Goal: Task Accomplishment & Management: Manage account settings

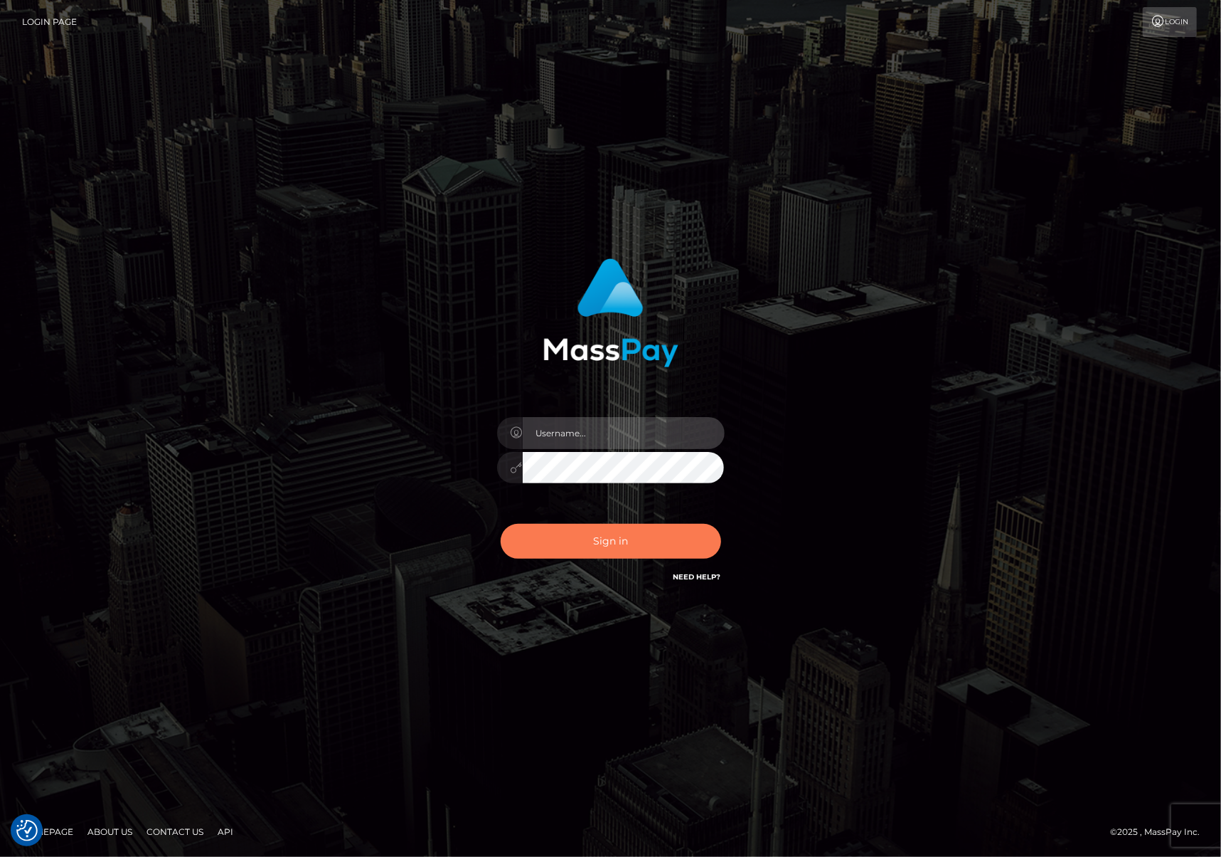
type input "[PERSON_NAME].Silversocial"
click at [638, 541] on button "Sign in" at bounding box center [611, 541] width 221 height 35
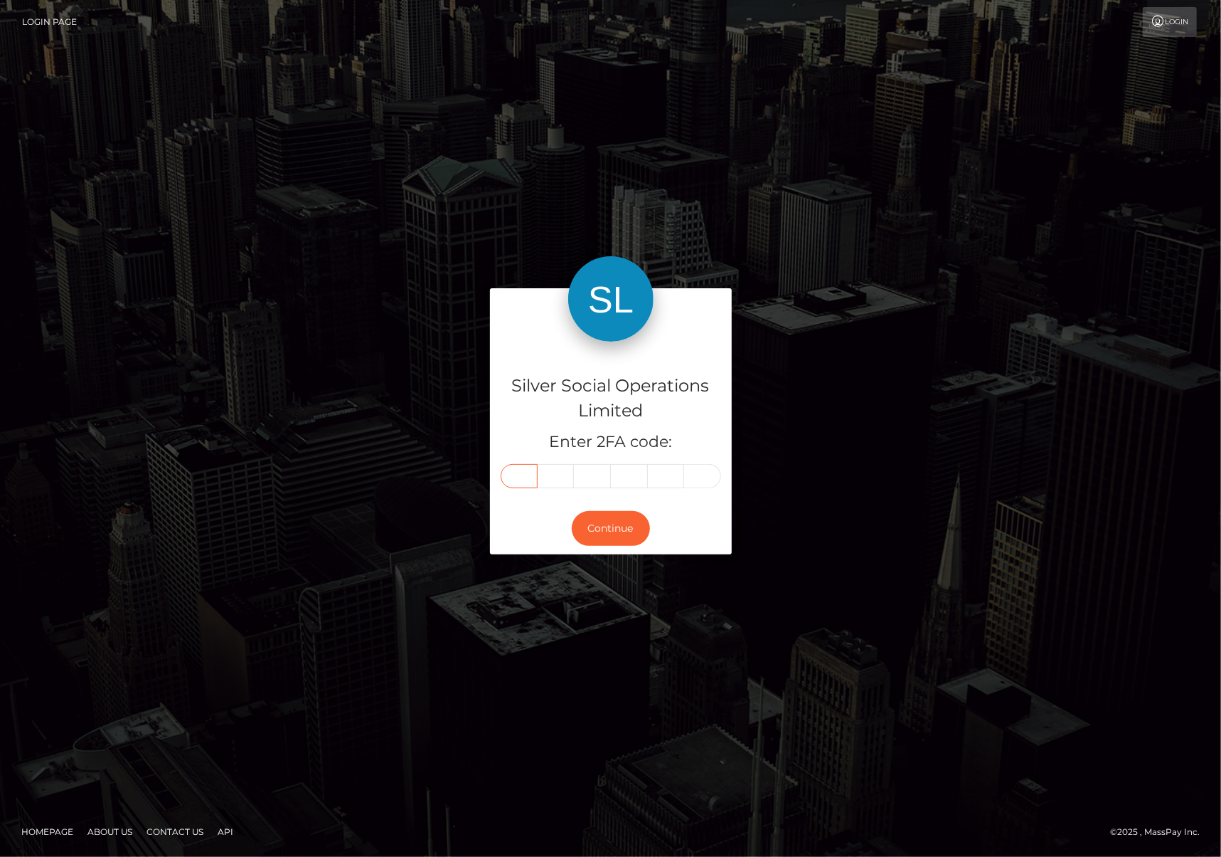
click at [531, 475] on input "text" at bounding box center [519, 476] width 37 height 24
type input "2"
type input "3"
type input "1"
type input "5"
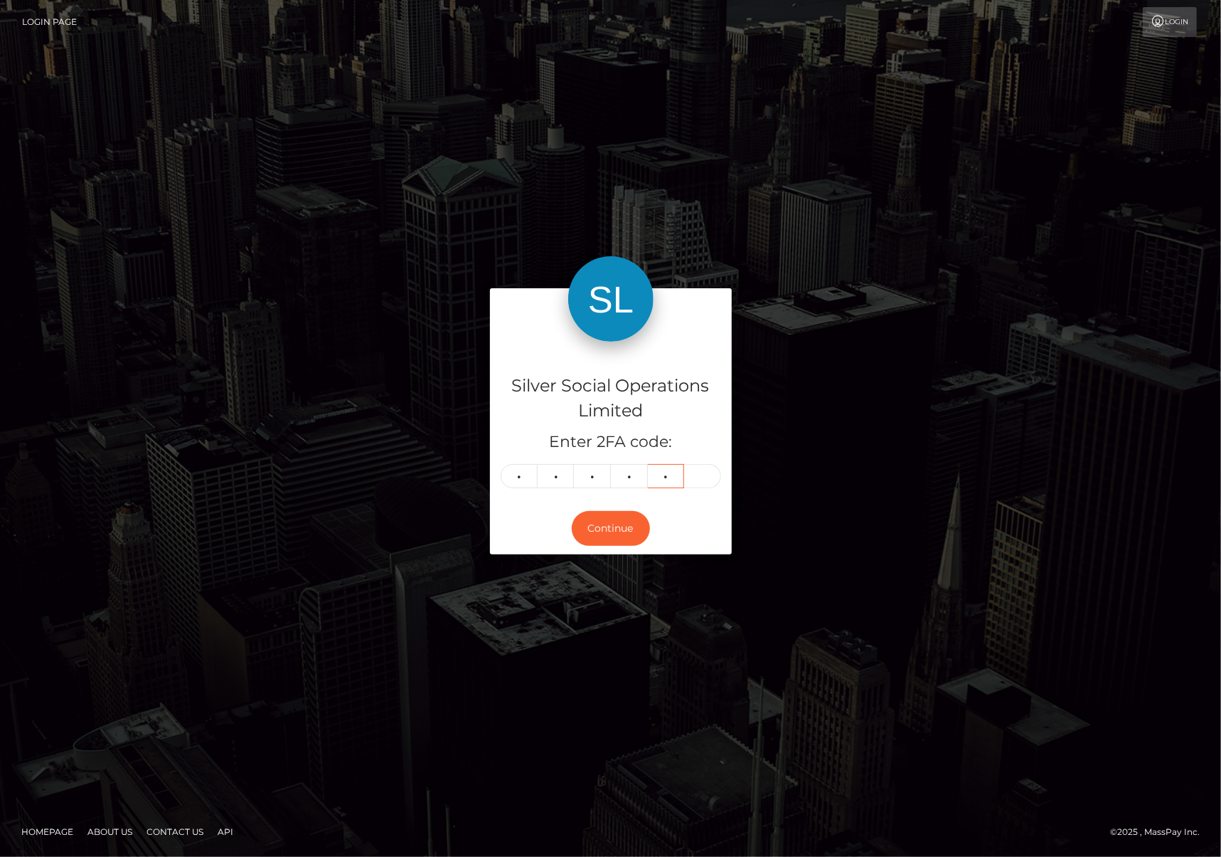
type input "0"
type input "7"
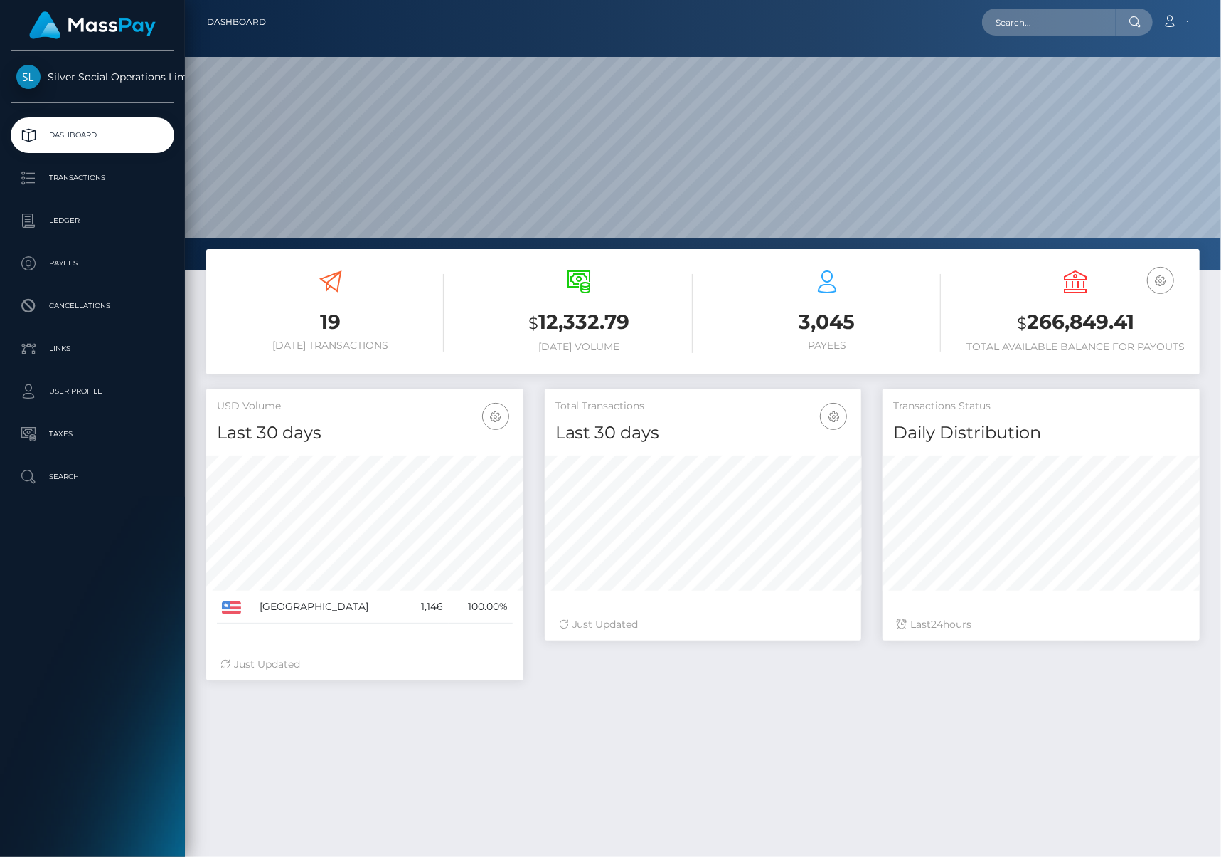
scroll to position [252, 317]
drag, startPoint x: 1148, startPoint y: 331, endPoint x: 1195, endPoint y: 331, distance: 47.0
click at [1195, 331] on div "USD Balance $ 266,849.41 Total Available Balance for Payouts" at bounding box center [1076, 313] width 248 height 107
copy h3 "$ 266,849.41"
